Goal: Information Seeking & Learning: Check status

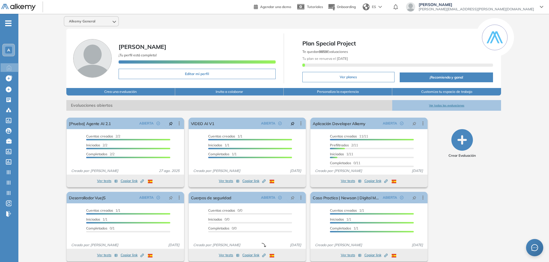
click at [101, 20] on div "Alkemy General" at bounding box center [91, 21] width 54 height 9
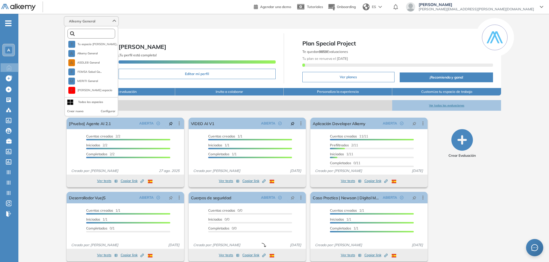
click at [95, 35] on input "text" at bounding box center [93, 34] width 36 height 4
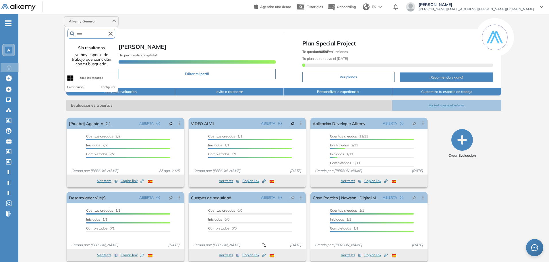
type input "*****"
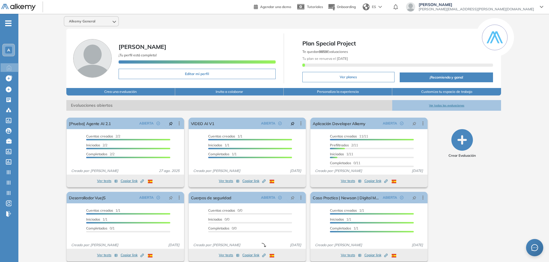
click at [107, 25] on div "Alkemy General" at bounding box center [91, 21] width 54 height 9
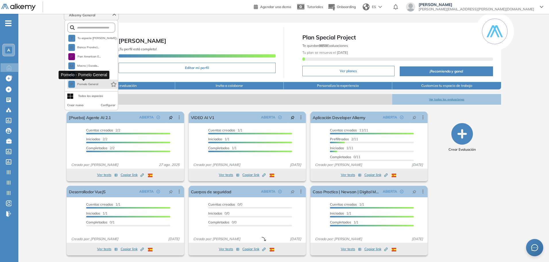
scroll to position [6, 0]
click at [91, 86] on span "Pomelo General" at bounding box center [87, 84] width 21 height 5
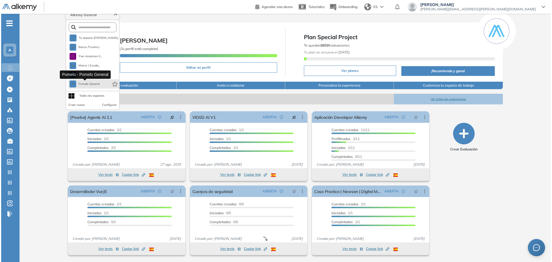
scroll to position [0, 0]
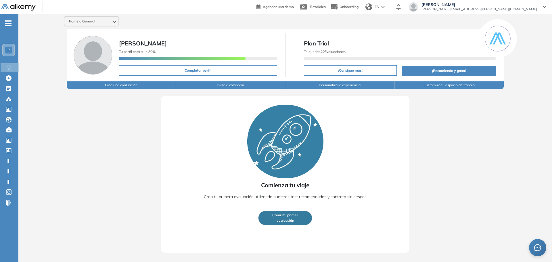
click at [90, 21] on span "Pomelo General" at bounding box center [82, 21] width 26 height 5
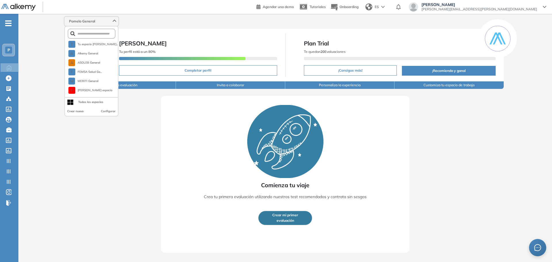
click at [107, 180] on div "Comienza tu viaje Crea tu primera evaluación utilizando nuestros test recomenda…" at bounding box center [285, 171] width 496 height 164
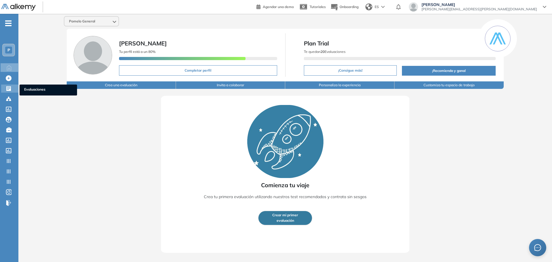
click at [5, 90] on div "Evaluaciones Evaluaciones" at bounding box center [9, 88] width 17 height 8
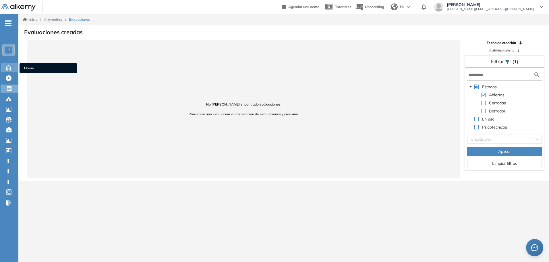
click at [10, 67] on icon at bounding box center [8, 67] width 10 height 7
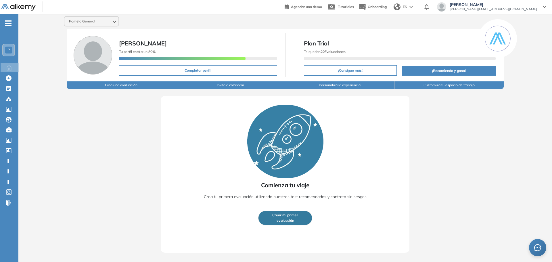
click at [91, 25] on div "Pomelo General" at bounding box center [91, 21] width 54 height 9
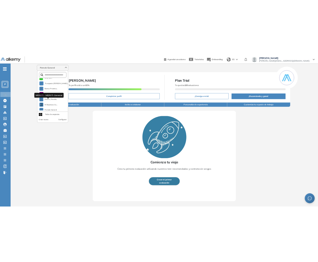
scroll to position [221, 0]
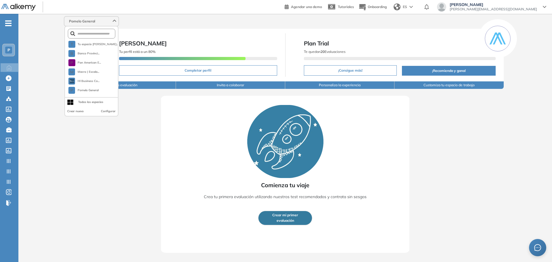
click at [214, 184] on div "Comienza tu viaje Crea tu primera evaluación utilizando nuestros test recomenda…" at bounding box center [285, 174] width 248 height 157
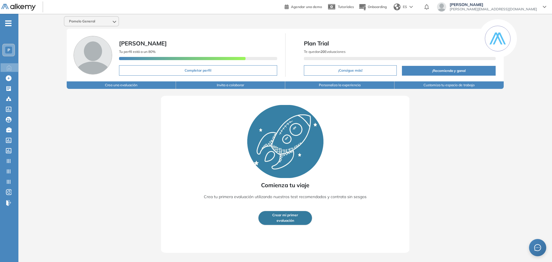
click at [92, 21] on span "Pomelo General" at bounding box center [82, 21] width 26 height 5
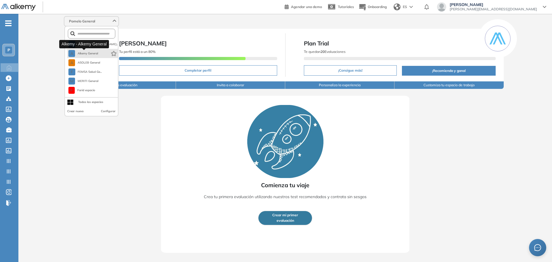
click at [89, 54] on span "Alkemy General" at bounding box center [87, 53] width 21 height 5
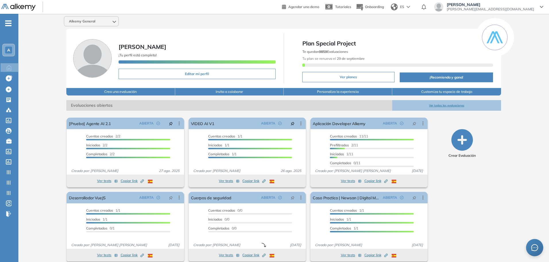
click at [84, 20] on span "Alkemy General" at bounding box center [82, 21] width 26 height 5
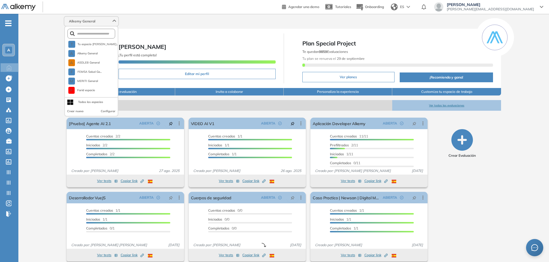
click at [84, 20] on span "Alkemy General" at bounding box center [82, 21] width 26 height 5
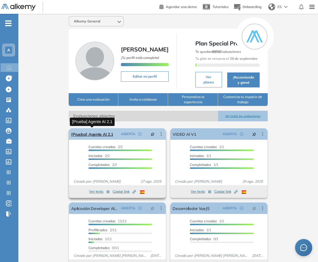
click at [101, 135] on link "[Prueba] Agente AI 2.1" at bounding box center [92, 133] width 42 height 11
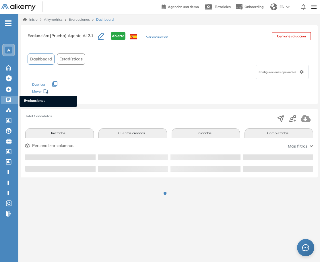
click at [5, 101] on div "Evaluaciones Evaluaciones" at bounding box center [9, 100] width 17 height 8
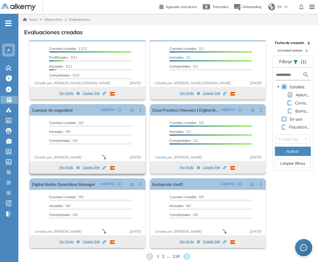
scroll to position [13, 0]
click at [163, 255] on span "2" at bounding box center [163, 256] width 3 height 7
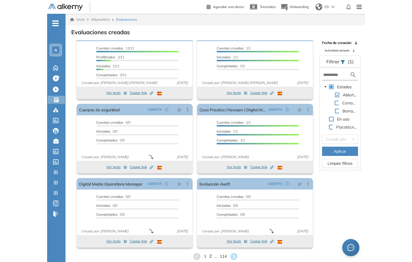
scroll to position [0, 0]
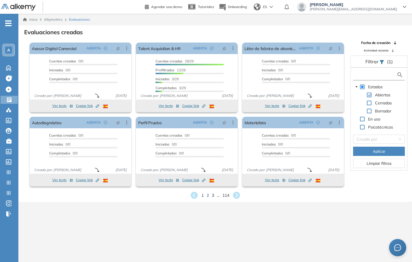
click at [367, 72] on input "text" at bounding box center [376, 75] width 42 height 6
click at [365, 74] on input "text" at bounding box center [376, 75] width 42 height 6
type input "******"
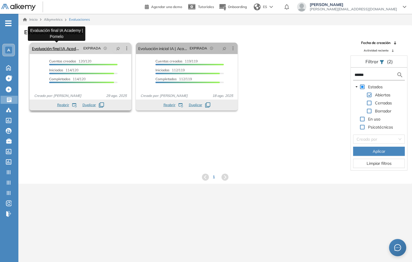
click at [48, 49] on link "Evaluación final IA Academy | Pomelo" at bounding box center [56, 48] width 49 height 11
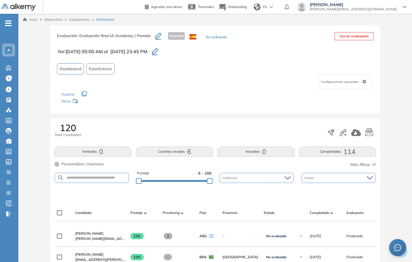
drag, startPoint x: 160, startPoint y: 51, endPoint x: 140, endPoint y: 49, distance: 19.4
click at [140, 49] on span "15/09/2025 23:45 PM" at bounding box center [128, 51] width 37 height 7
click at [138, 55] on span "15/09/2025 23:45 PM" at bounding box center [128, 51] width 37 height 7
drag, startPoint x: 131, startPoint y: 53, endPoint x: 140, endPoint y: 53, distance: 8.6
click at [140, 53] on span "15/09/2025 23:45 PM" at bounding box center [128, 51] width 37 height 7
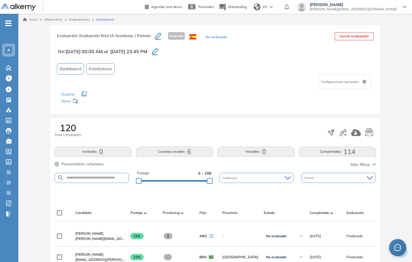
click at [145, 72] on div "Dashboard Estadísticas" at bounding box center [215, 68] width 317 height 11
click at [153, 55] on div "Evaluación : Evaluación final IA Academy | Pomelo Expirada Ver evaluación Cerra…" at bounding box center [215, 69] width 331 height 88
click at [147, 54] on span "15/09/2025 23:45 PM" at bounding box center [128, 51] width 37 height 7
click at [143, 54] on span "15/09/2025 23:45 PM" at bounding box center [128, 51] width 37 height 7
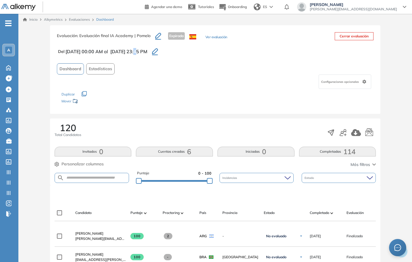
click at [143, 54] on span "15/09/2025 23:45 PM" at bounding box center [128, 51] width 37 height 7
click at [144, 87] on div "Configuraciones opcionales" at bounding box center [215, 81] width 317 height 14
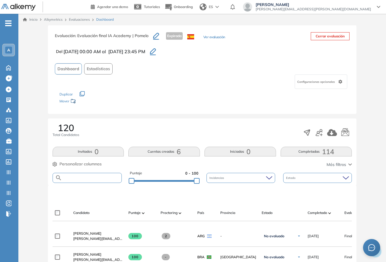
click at [85, 179] on input "text" at bounding box center [91, 178] width 59 height 4
paste input "**********"
type input "**********"
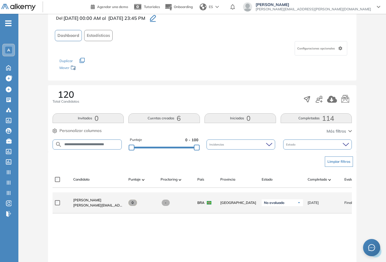
scroll to position [67, 0]
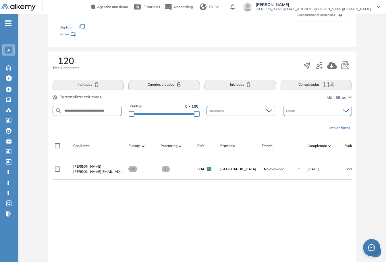
click at [196, 157] on div at bounding box center [204, 156] width 23 height 5
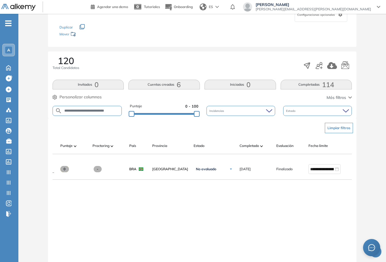
scroll to position [0, 0]
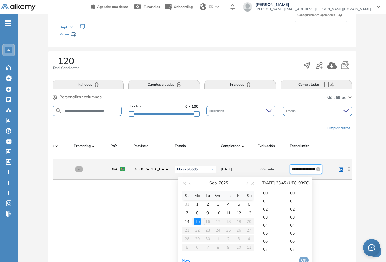
click at [302, 172] on input "**********" at bounding box center [304, 169] width 24 height 6
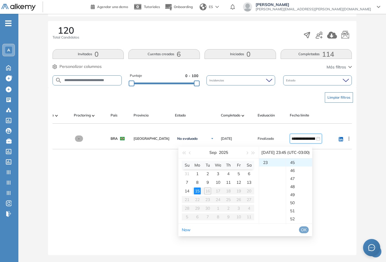
scroll to position [102, 0]
click at [360, 192] on div "**********" at bounding box center [202, 95] width 363 height 334
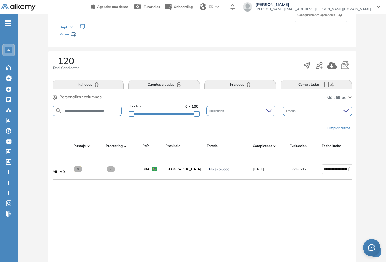
scroll to position [0, 62]
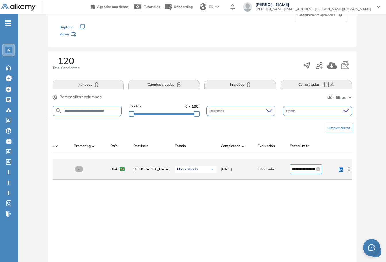
click at [307, 170] on input "**********" at bounding box center [304, 169] width 24 height 6
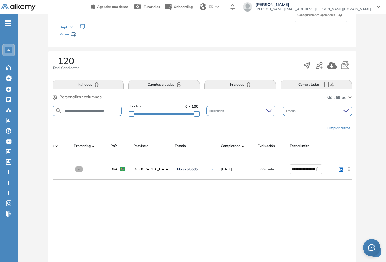
click at [334, 209] on div "**********" at bounding box center [202, 218] width 299 height 118
